Goal: Information Seeking & Learning: Learn about a topic

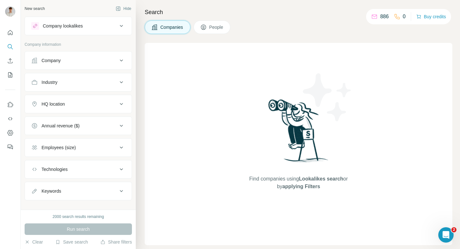
click at [77, 83] on div "Industry" at bounding box center [74, 82] width 86 height 6
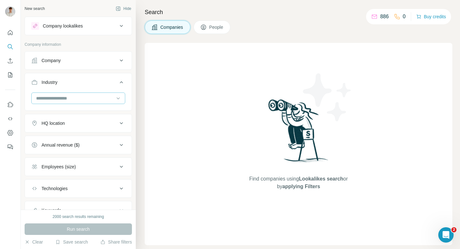
click at [73, 95] on input at bounding box center [74, 98] width 79 height 7
click at [69, 100] on input at bounding box center [74, 98] width 79 height 7
click at [75, 96] on input at bounding box center [74, 98] width 79 height 7
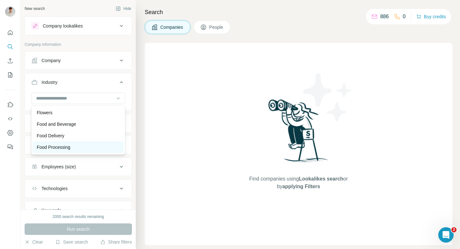
scroll to position [2693, 0]
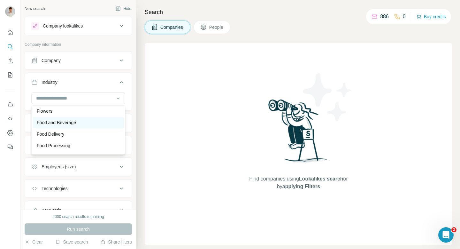
click at [70, 122] on p "Food and Beverage" at bounding box center [56, 122] width 39 height 6
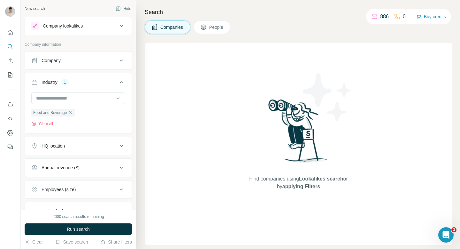
click at [86, 146] on div "HQ location" at bounding box center [74, 145] width 86 height 6
click at [85, 164] on input "text" at bounding box center [78, 162] width 94 height 12
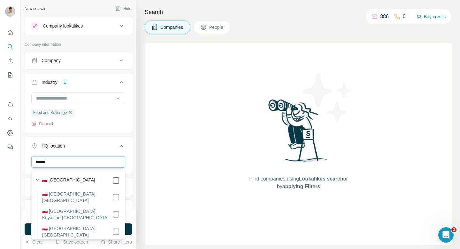
type input "******"
click at [111, 143] on div "HQ location 1" at bounding box center [74, 145] width 86 height 6
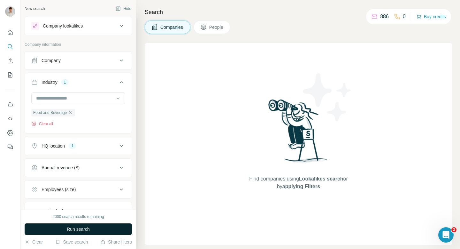
click at [89, 223] on button "Run search" at bounding box center [78, 229] width 107 height 12
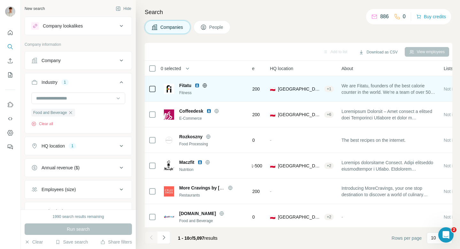
scroll to position [0, 71]
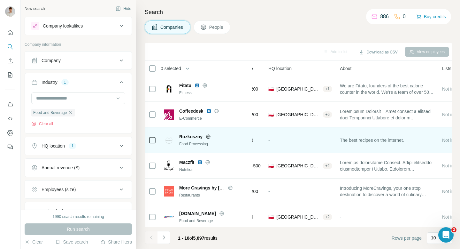
click at [185, 138] on span "Rozkoszny" at bounding box center [190, 136] width 23 height 6
click at [170, 141] on img at bounding box center [169, 140] width 10 height 10
click at [186, 136] on span "Rozkoszny" at bounding box center [190, 136] width 23 height 6
click at [210, 137] on icon at bounding box center [208, 136] width 4 height 4
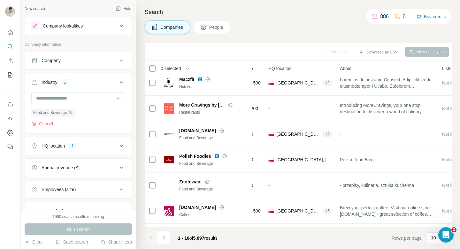
scroll to position [105, 71]
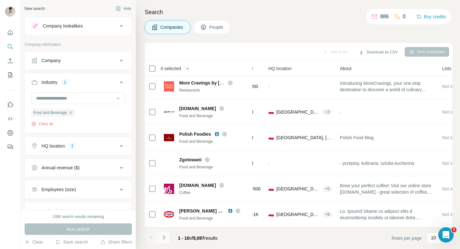
click at [165, 237] on icon "Navigate to next page" at bounding box center [164, 237] width 6 height 6
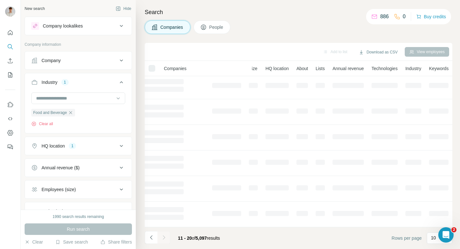
scroll to position [105, 56]
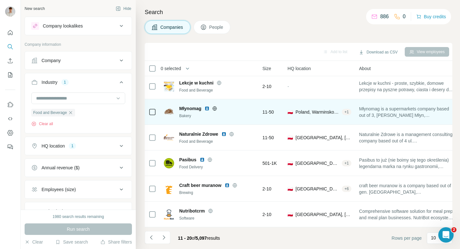
click at [215, 107] on icon at bounding box center [215, 108] width 2 height 4
click at [207, 107] on img at bounding box center [206, 108] width 5 height 5
click at [269, 110] on span "11-50" at bounding box center [269, 112] width 12 height 6
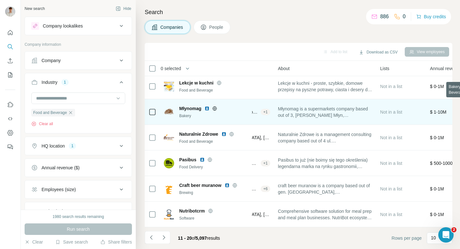
scroll to position [105, 0]
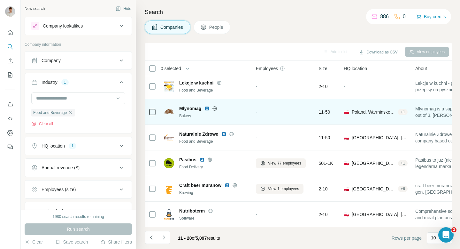
click at [209, 108] on img at bounding box center [206, 108] width 5 height 5
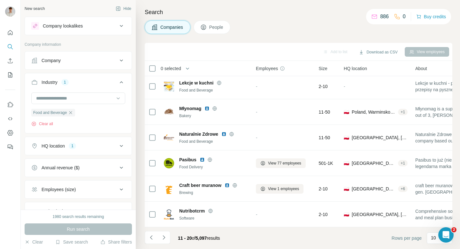
scroll to position [12, 0]
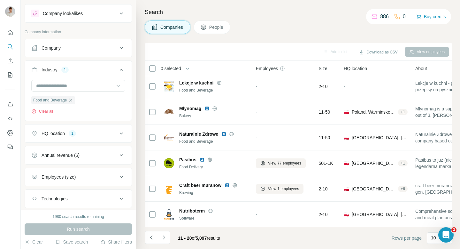
click at [81, 174] on div "Employees (size)" at bounding box center [74, 176] width 86 height 6
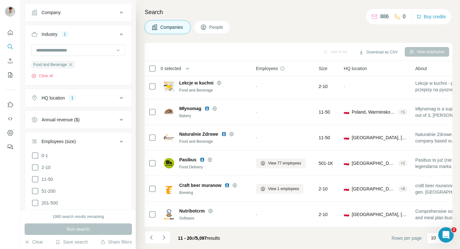
scroll to position [49, 0]
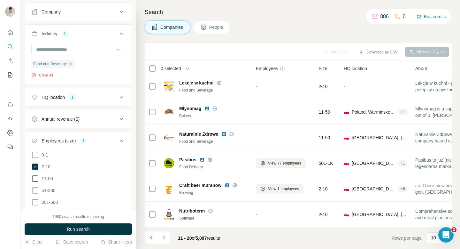
click at [35, 177] on icon at bounding box center [35, 178] width 8 height 8
click at [35, 187] on icon at bounding box center [35, 190] width 6 height 6
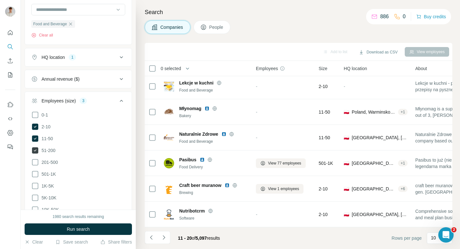
scroll to position [96, 0]
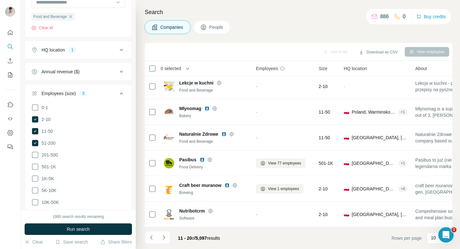
click at [35, 158] on ul "0-1 2-10 11-50 [PHONE_NUMBER] 501-1K 1K-5K 5K-10K 10K-50K 50K-100K 100K-500K 50…" at bounding box center [78, 173] width 94 height 138
click at [35, 157] on icon at bounding box center [35, 154] width 6 height 6
click at [35, 166] on icon at bounding box center [35, 167] width 8 height 8
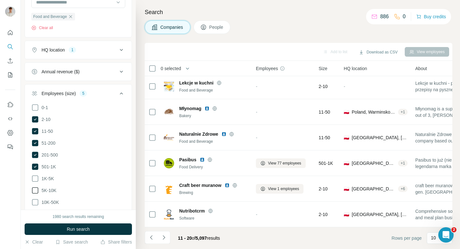
click at [35, 176] on icon at bounding box center [35, 178] width 8 height 8
click at [35, 189] on icon at bounding box center [35, 190] width 8 height 8
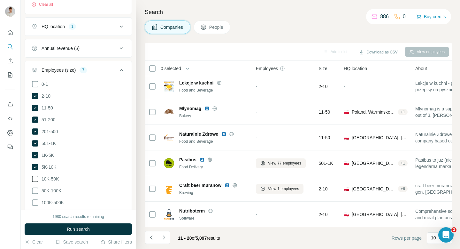
scroll to position [135, 0]
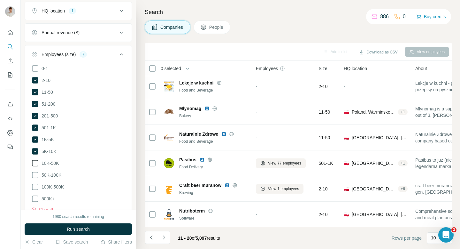
click at [34, 159] on icon at bounding box center [35, 163] width 8 height 8
click at [34, 173] on icon at bounding box center [35, 175] width 8 height 8
click at [34, 185] on icon at bounding box center [35, 187] width 8 height 8
click at [35, 197] on icon at bounding box center [35, 199] width 8 height 8
click at [82, 230] on span "Run search" at bounding box center [78, 229] width 23 height 6
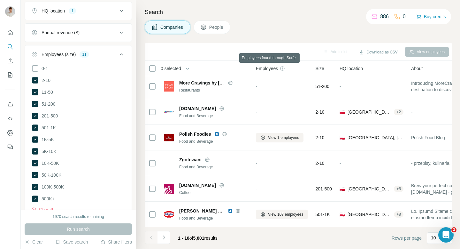
click at [283, 67] on icon at bounding box center [282, 68] width 5 height 5
click at [166, 237] on icon "Navigate to next page" at bounding box center [164, 237] width 6 height 6
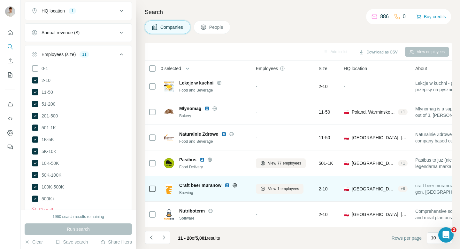
click at [169, 189] on img at bounding box center [169, 188] width 10 height 10
click at [266, 189] on button "View 1 employees" at bounding box center [280, 189] width 48 height 10
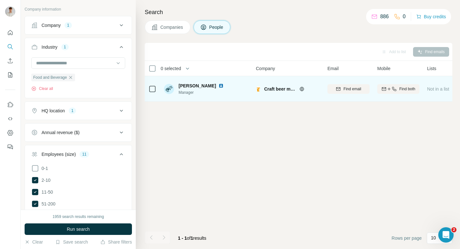
click at [302, 87] on icon at bounding box center [302, 89] width 2 height 4
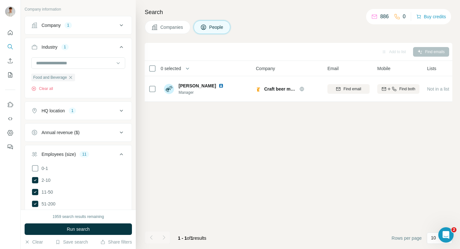
click at [171, 24] on span "Companies" at bounding box center [171, 27] width 23 height 6
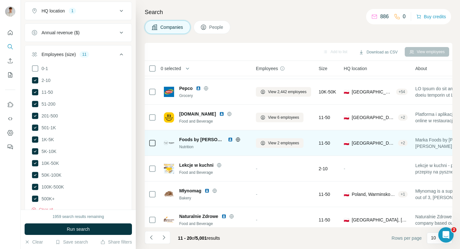
scroll to position [105, 0]
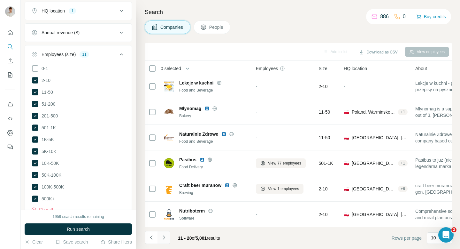
click at [162, 237] on icon "Navigate to next page" at bounding box center [164, 237] width 6 height 6
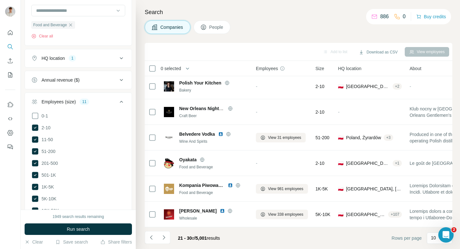
scroll to position [35, 0]
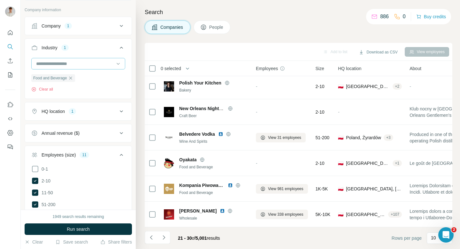
click at [78, 64] on input at bounding box center [74, 63] width 79 height 7
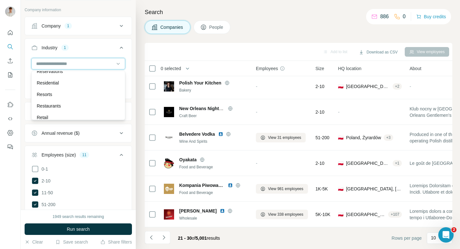
scroll to position [5524, 0]
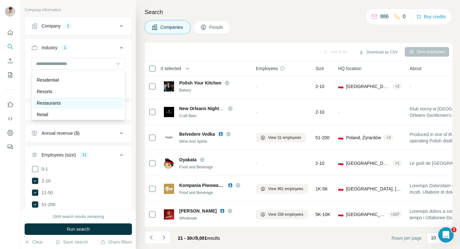
click at [78, 104] on div "Restaurants" at bounding box center [78, 103] width 83 height 6
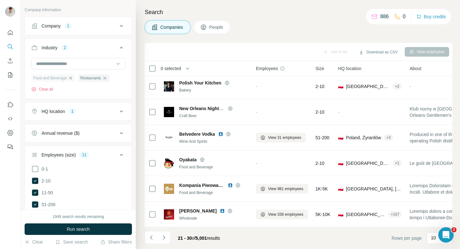
click at [71, 79] on icon "button" at bounding box center [70, 77] width 5 height 5
click at [106, 228] on button "Run search" at bounding box center [78, 229] width 107 height 12
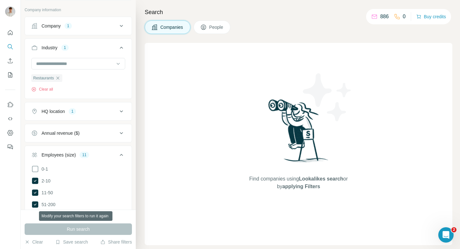
click at [108, 227] on div "Run search" at bounding box center [78, 229] width 107 height 12
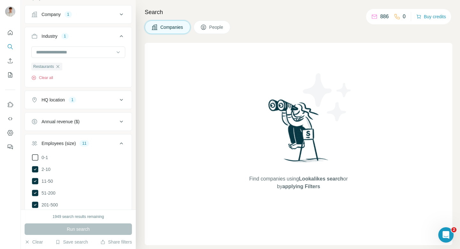
click at [36, 157] on icon at bounding box center [35, 157] width 8 height 8
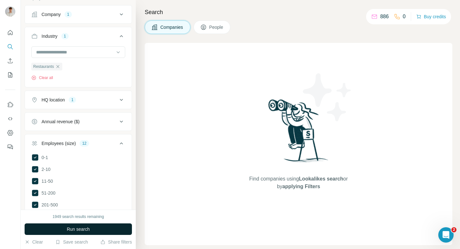
click at [96, 230] on button "Run search" at bounding box center [78, 229] width 107 height 12
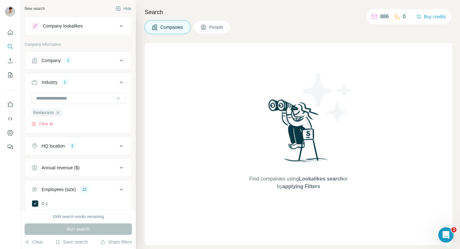
click at [90, 60] on div "Company 1" at bounding box center [74, 60] width 86 height 6
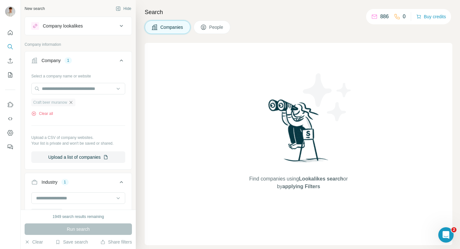
click at [71, 101] on icon "button" at bounding box center [70, 102] width 5 height 5
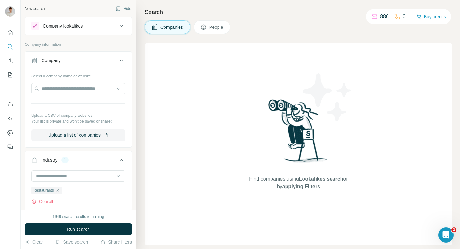
click at [82, 55] on button "Company" at bounding box center [78, 62] width 107 height 18
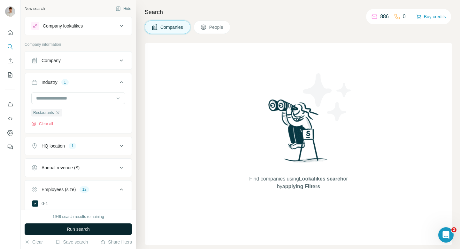
click at [84, 232] on button "Run search" at bounding box center [78, 229] width 107 height 12
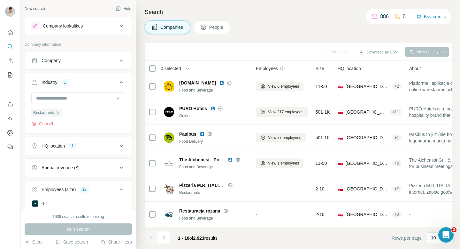
scroll to position [5550, 0]
click at [169, 237] on button "Navigate to next page" at bounding box center [163, 237] width 13 height 13
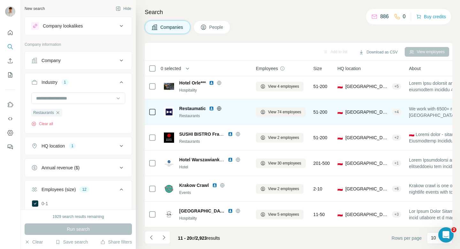
scroll to position [108, 0]
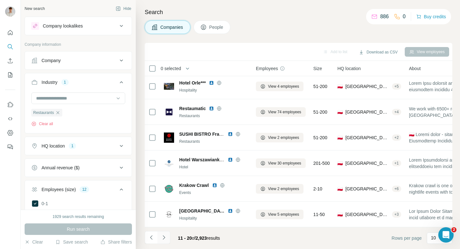
click at [168, 237] on button "Navigate to next page" at bounding box center [163, 237] width 13 height 13
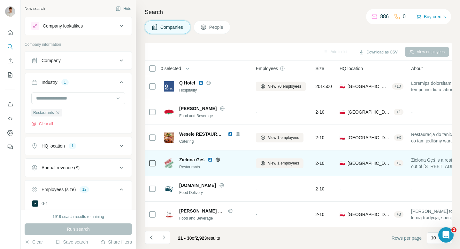
click at [220, 159] on icon at bounding box center [218, 159] width 4 height 0
click at [262, 160] on icon at bounding box center [262, 162] width 5 height 5
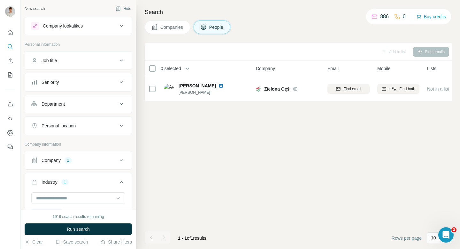
scroll to position [0, 0]
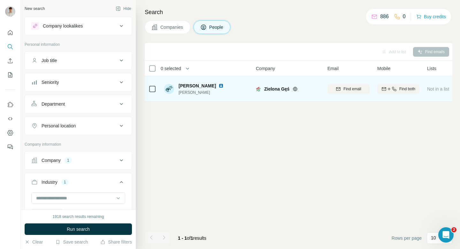
click at [187, 84] on span "[PERSON_NAME]" at bounding box center [197, 85] width 37 height 6
click at [181, 86] on span "[PERSON_NAME]" at bounding box center [197, 85] width 37 height 6
click at [222, 86] on img at bounding box center [221, 85] width 5 height 5
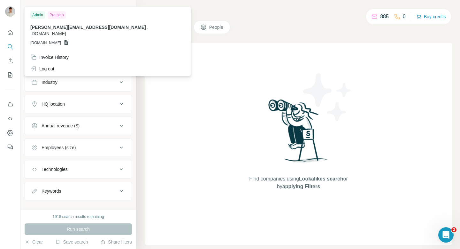
click at [13, 11] on img at bounding box center [10, 11] width 10 height 10
click at [10, 33] on icon "Quick start" at bounding box center [10, 32] width 5 height 5
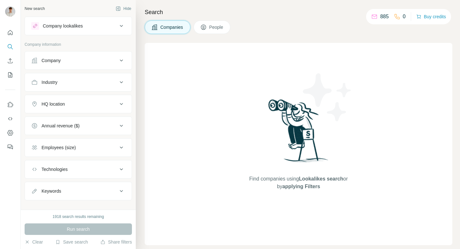
click at [380, 15] on p "885" at bounding box center [384, 17] width 9 height 8
click at [366, 15] on div "885 0 Buy credits" at bounding box center [408, 16] width 85 height 15
